Goal: Find specific page/section: Find specific page/section

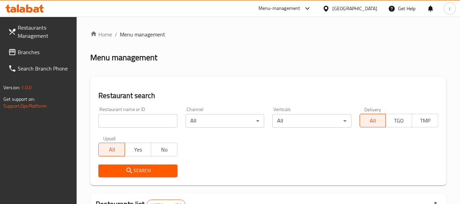
click at [337, 6] on div "[GEOGRAPHIC_DATA]" at bounding box center [354, 8] width 45 height 7
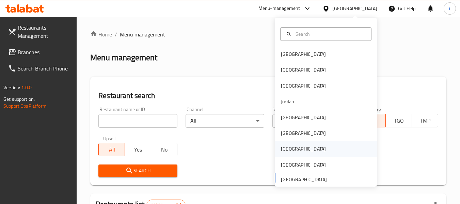
click at [289, 150] on div "[GEOGRAPHIC_DATA]" at bounding box center [303, 149] width 56 height 16
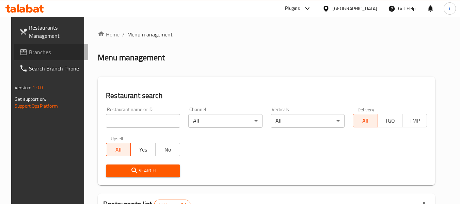
click at [29, 48] on span "Branches" at bounding box center [56, 52] width 54 height 8
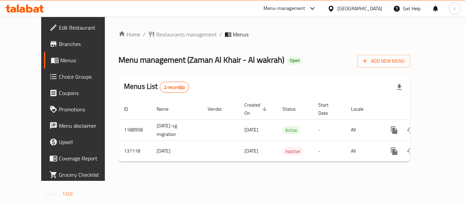
click at [371, 10] on div "Qatar" at bounding box center [359, 8] width 45 height 7
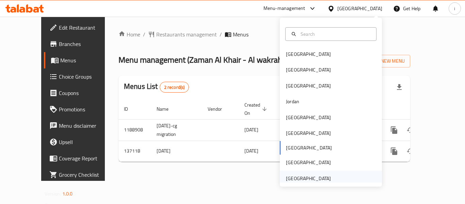
click at [305, 177] on div "[GEOGRAPHIC_DATA]" at bounding box center [308, 177] width 45 height 7
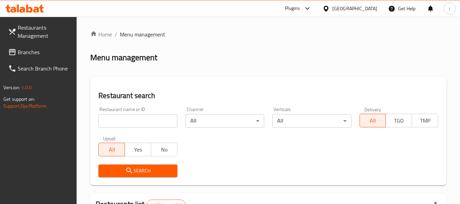
click at [33, 48] on span "Branches" at bounding box center [45, 52] width 54 height 8
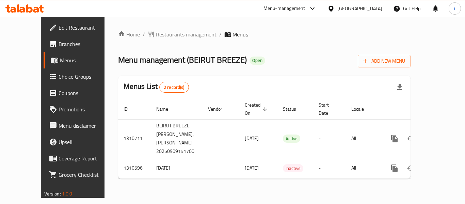
click at [336, 7] on div at bounding box center [332, 8] width 10 height 7
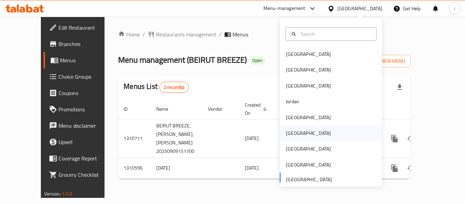
click at [289, 129] on div "[GEOGRAPHIC_DATA]" at bounding box center [308, 132] width 45 height 7
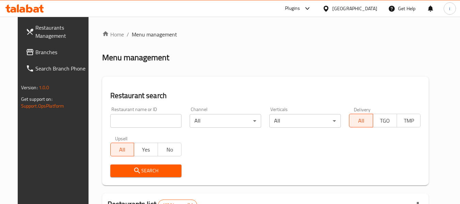
drag, startPoint x: 40, startPoint y: 54, endPoint x: 16, endPoint y: 58, distance: 24.1
click at [40, 54] on span "Branches" at bounding box center [62, 52] width 54 height 8
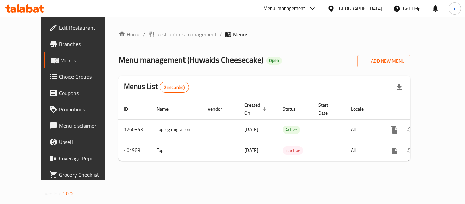
click at [376, 8] on div "[GEOGRAPHIC_DATA]" at bounding box center [359, 8] width 45 height 7
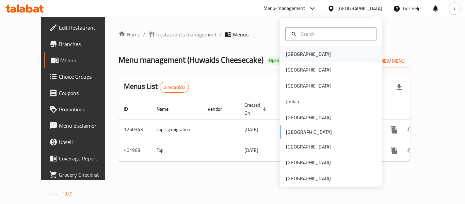
click at [300, 57] on div "[GEOGRAPHIC_DATA]" at bounding box center [308, 54] width 56 height 16
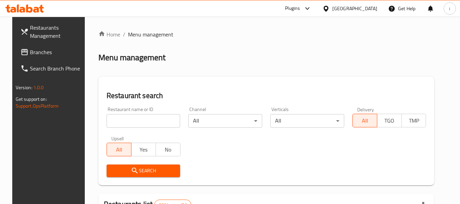
click at [36, 52] on span "Branches" at bounding box center [57, 52] width 54 height 8
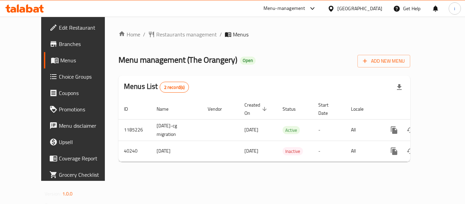
click at [337, 12] on div at bounding box center [332, 8] width 10 height 7
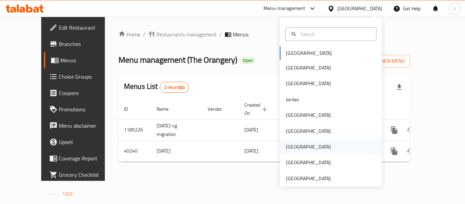
click at [301, 147] on div "[GEOGRAPHIC_DATA]" at bounding box center [331, 147] width 102 height 16
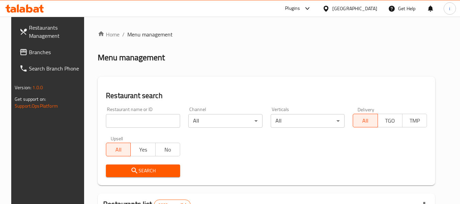
click at [49, 59] on link "Branches" at bounding box center [51, 52] width 74 height 16
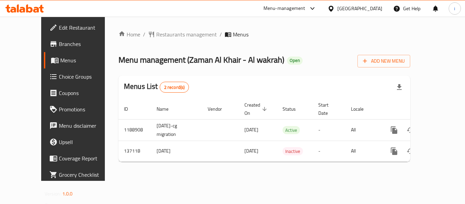
click at [337, 9] on div at bounding box center [332, 8] width 10 height 7
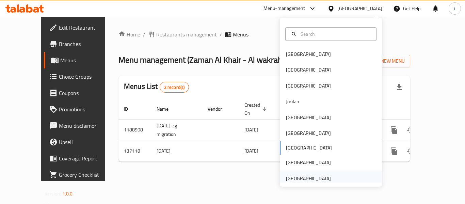
click at [320, 174] on div "[GEOGRAPHIC_DATA]" at bounding box center [308, 177] width 45 height 7
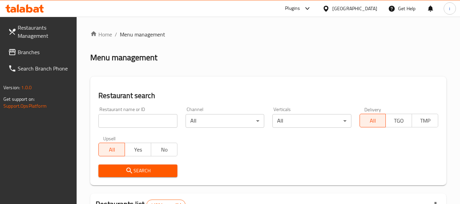
click at [37, 52] on span "Branches" at bounding box center [45, 52] width 54 height 8
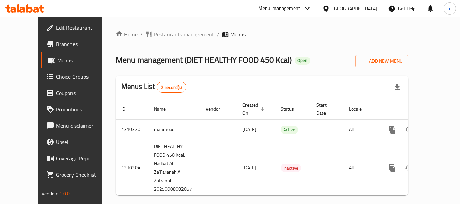
click at [153, 36] on span "Restaurants management" at bounding box center [183, 34] width 61 height 8
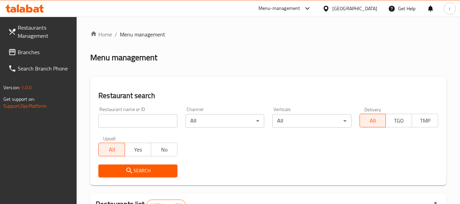
click at [133, 119] on input "search" at bounding box center [137, 121] width 79 height 14
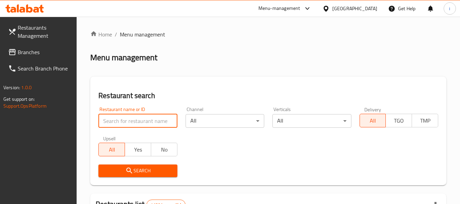
paste input "705411"
type input "705411"
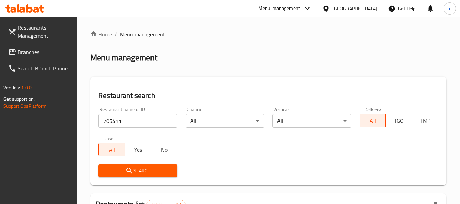
click at [125, 169] on span "Search" at bounding box center [138, 170] width 68 height 9
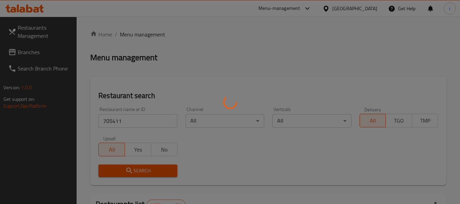
click at [125, 168] on div at bounding box center [230, 102] width 460 height 204
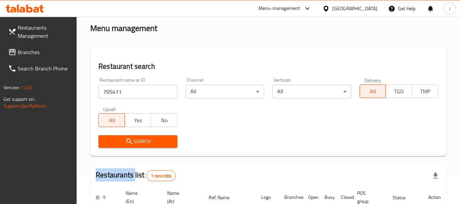
scroll to position [68, 0]
